Goal: Information Seeking & Learning: Learn about a topic

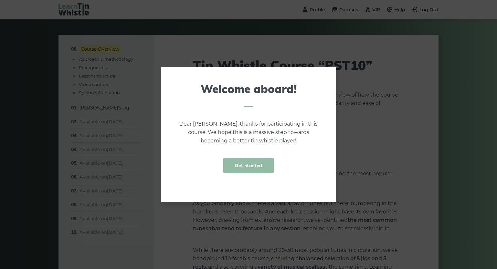
click at [246, 166] on link "Get started" at bounding box center [248, 165] width 50 height 15
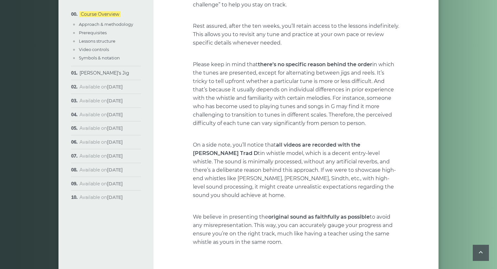
scroll to position [458, 0]
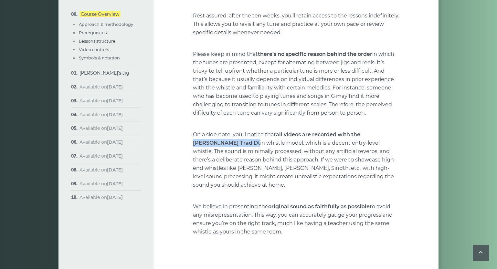
drag, startPoint x: 366, startPoint y: 135, endPoint x: 212, endPoint y: 142, distance: 154.2
click at [212, 142] on p "On a side note, you’ll notice that all videos are recorded with the Tony Dixon’…" at bounding box center [296, 159] width 206 height 59
copy p "Tony Dixon’s Trad D"
click at [267, 165] on p "On a side note, you’ll notice that all videos are recorded with the Tony Dixon’…" at bounding box center [296, 159] width 206 height 59
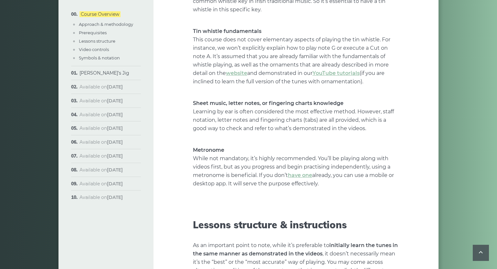
scroll to position [778, 0]
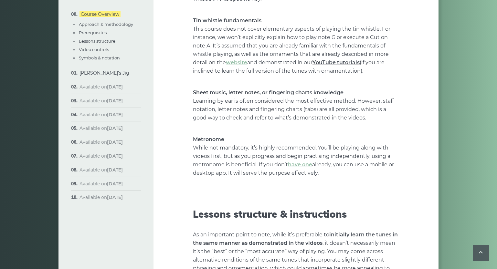
click at [333, 59] on link "YouTube tutorials" at bounding box center [335, 62] width 47 height 6
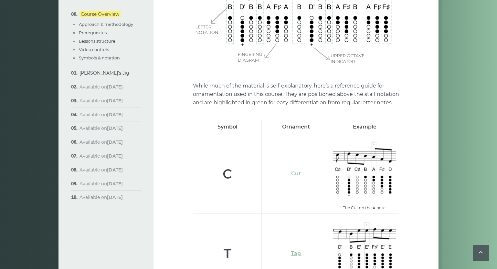
scroll to position [1990, 0]
click at [295, 170] on link "Cut" at bounding box center [296, 173] width 10 height 6
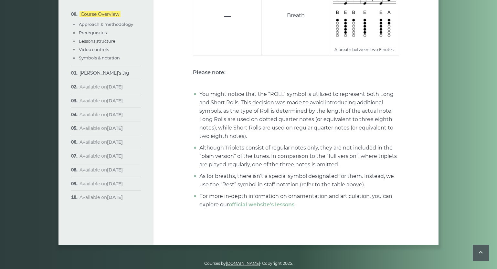
scroll to position [2546, 0]
click at [261, 202] on link "official website’s lessons" at bounding box center [262, 205] width 66 height 6
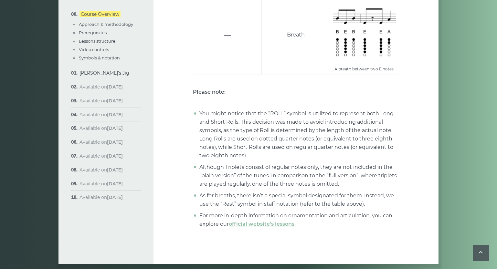
scroll to position [2550, 0]
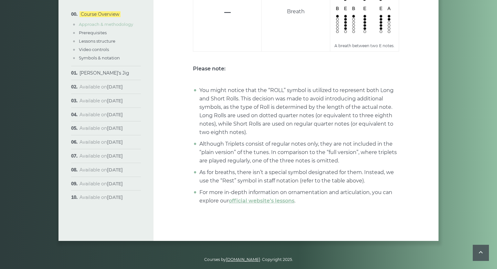
click at [95, 25] on link "Approach & methodology" at bounding box center [106, 24] width 54 height 5
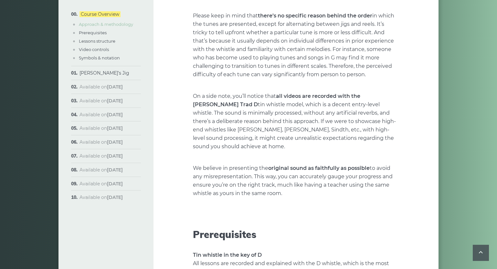
scroll to position [134, 0]
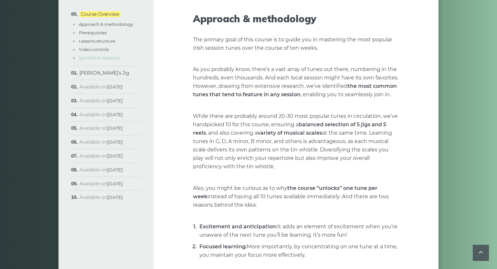
click at [98, 58] on link "Symbols & notation" at bounding box center [99, 57] width 41 height 5
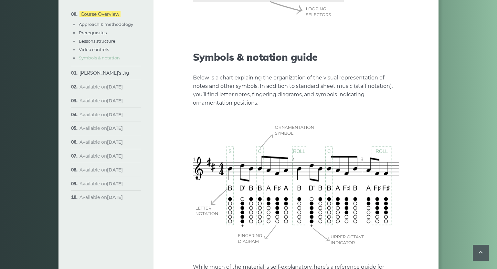
scroll to position [1838, 0]
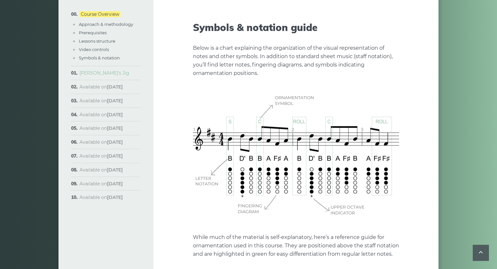
click at [95, 73] on link "[PERSON_NAME]’s Jig" at bounding box center [104, 73] width 50 height 6
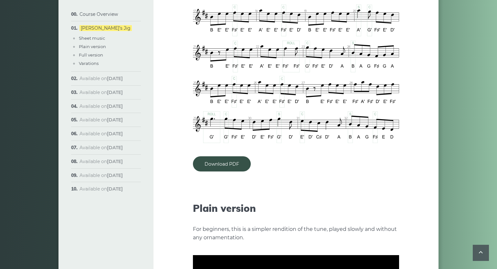
scroll to position [532, 0]
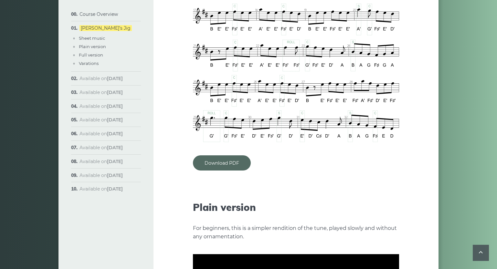
click at [225, 156] on link "Download PDF" at bounding box center [222, 162] width 58 height 15
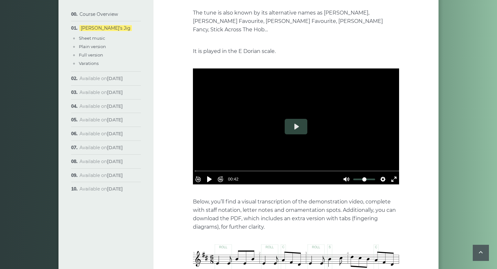
scroll to position [146, 0]
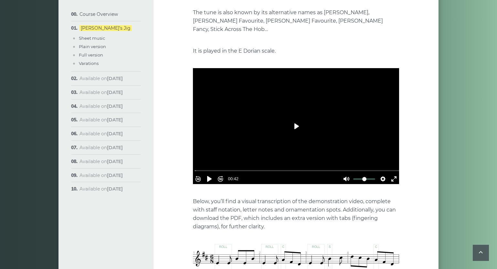
click at [295, 119] on button "Play" at bounding box center [296, 127] width 23 height 16
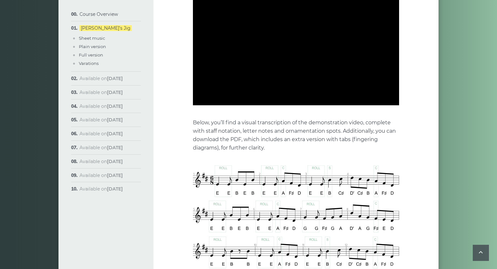
type input "***"
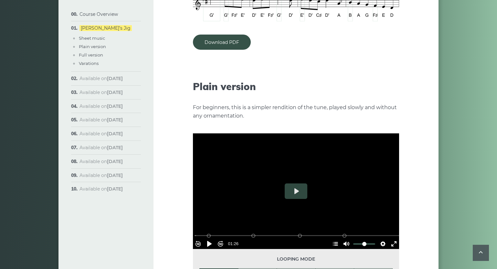
scroll to position [706, 0]
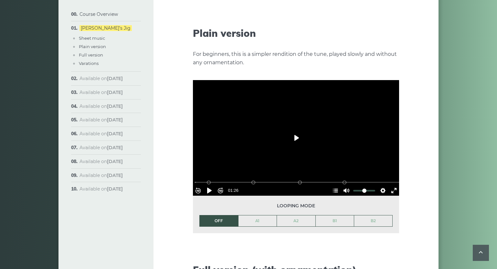
click at [295, 130] on button "Play" at bounding box center [296, 138] width 23 height 16
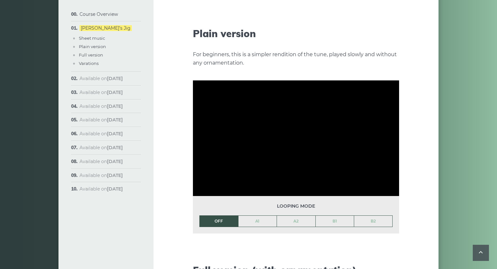
scroll to position [705, 0]
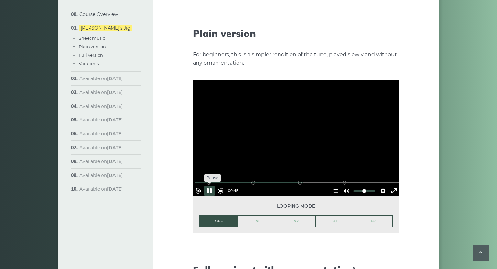
click at [213, 186] on button "Pause Play" at bounding box center [209, 191] width 10 height 10
type input "*****"
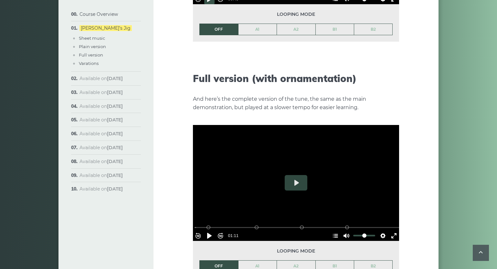
scroll to position [899, 0]
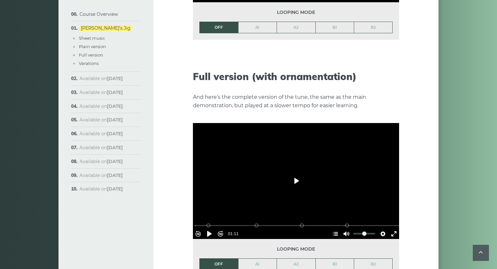
click at [294, 173] on button "Play" at bounding box center [296, 181] width 23 height 16
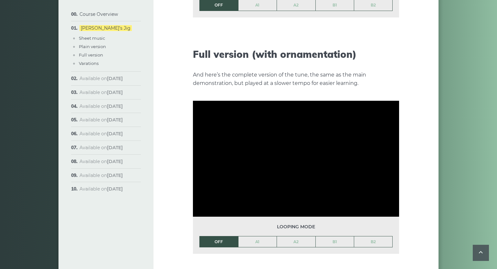
scroll to position [923, 0]
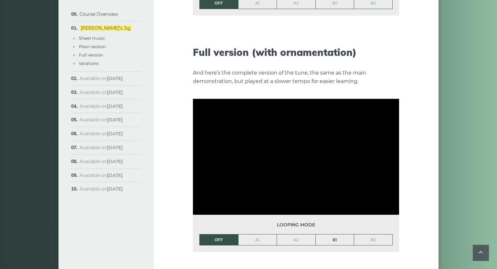
click at [335, 234] on link "B1" at bounding box center [335, 239] width 38 height 11
click at [214, 234] on link "OFF" at bounding box center [219, 239] width 38 height 11
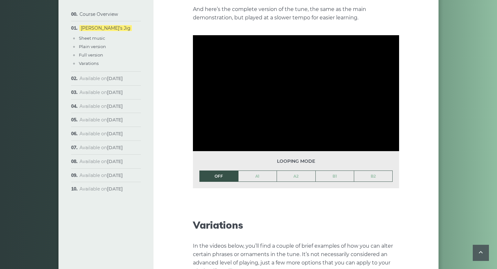
scroll to position [989, 0]
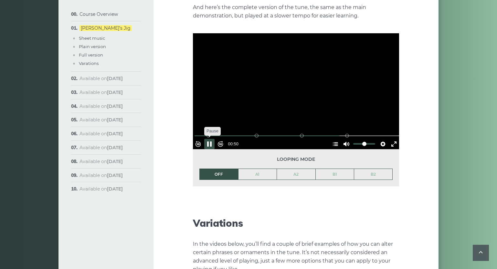
click at [213, 139] on button "Pause Play" at bounding box center [209, 144] width 10 height 10
type input "*****"
